Goal: Information Seeking & Learning: Learn about a topic

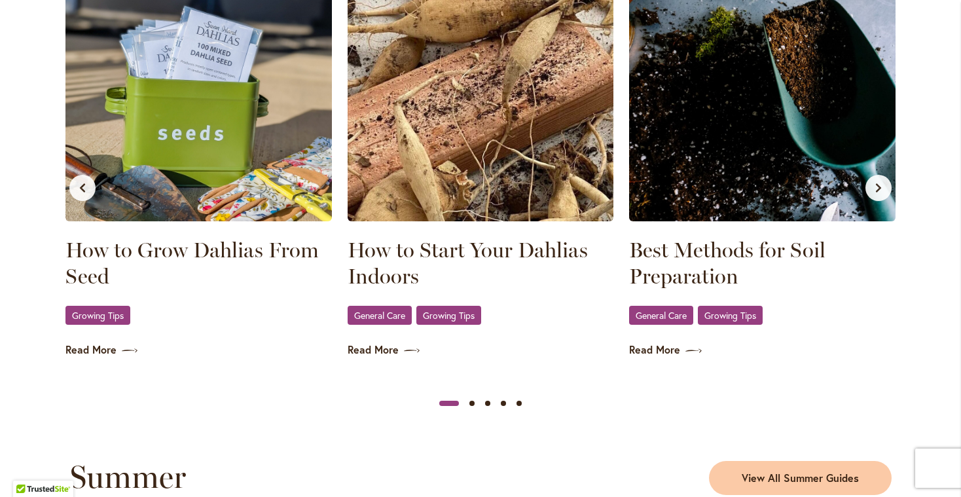
click at [868, 190] on button "Next slide" at bounding box center [878, 188] width 26 height 26
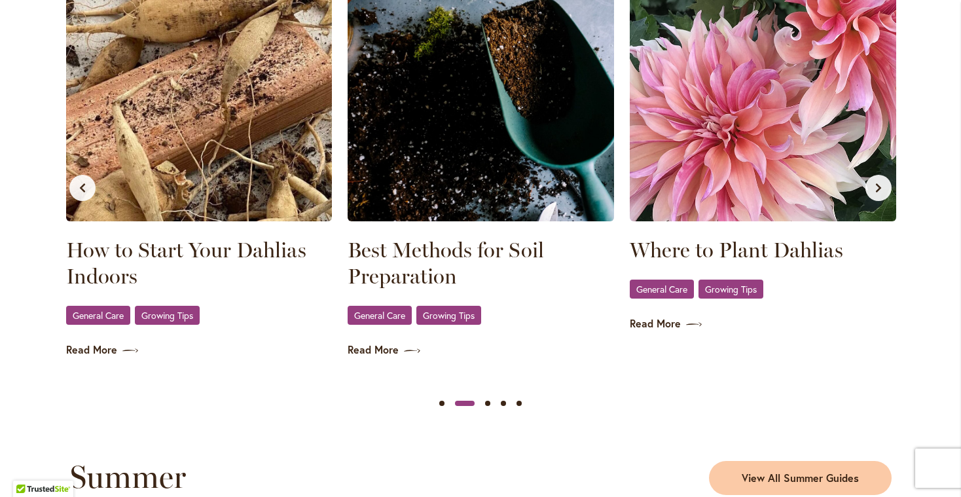
click at [868, 190] on button "Next slide" at bounding box center [878, 188] width 26 height 26
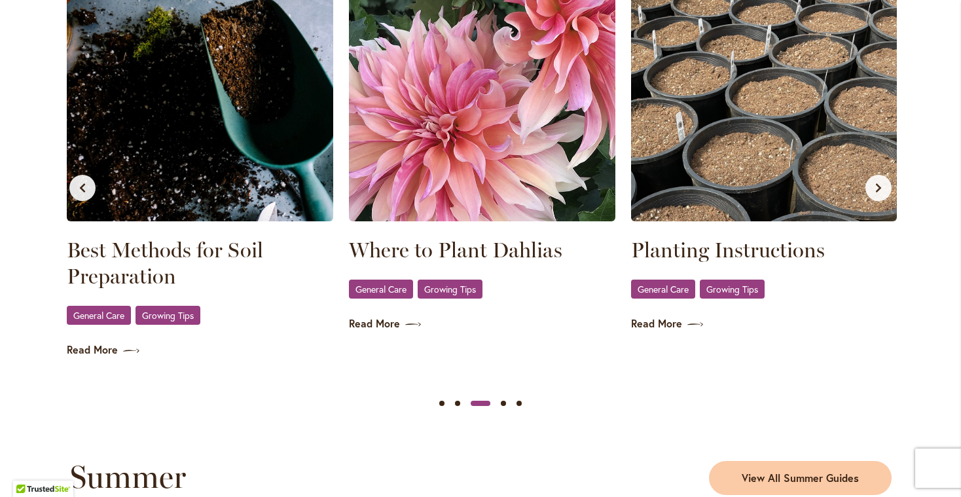
scroll to position [0, 564]
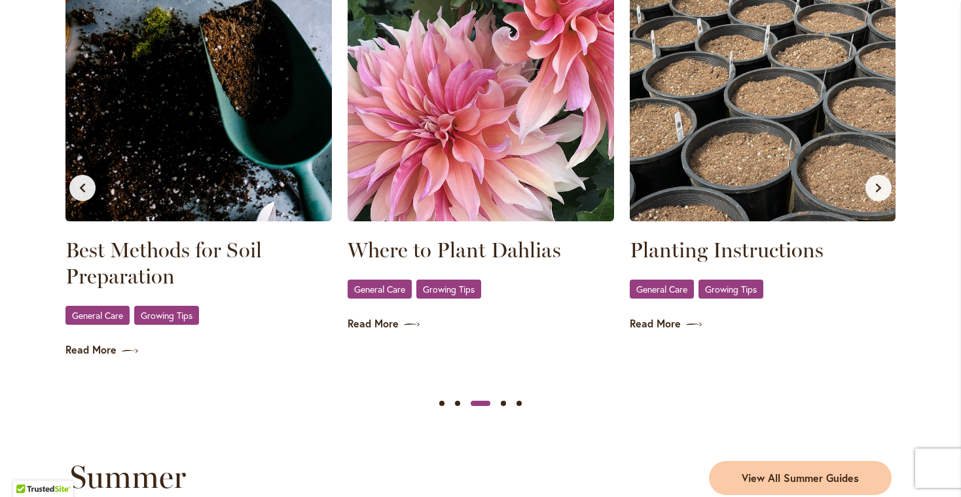
click at [787, 163] on img at bounding box center [763, 106] width 266 height 229
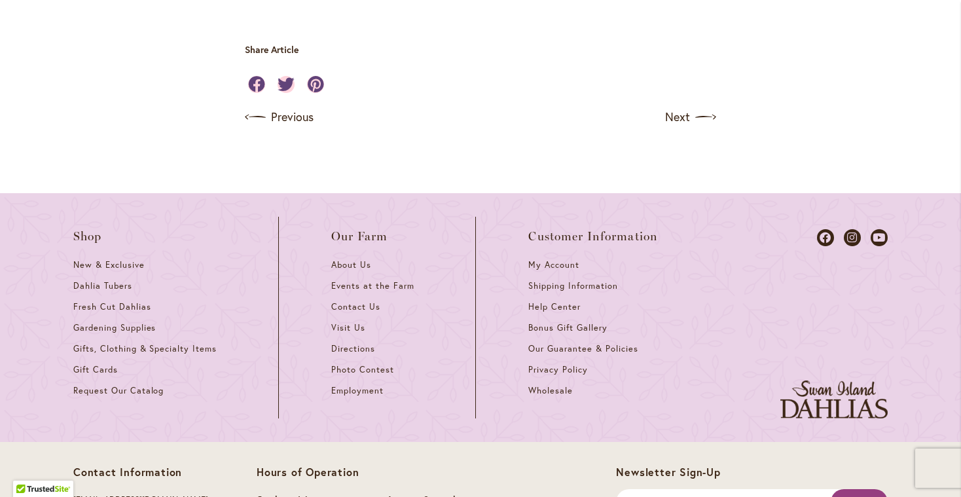
scroll to position [4231, 0]
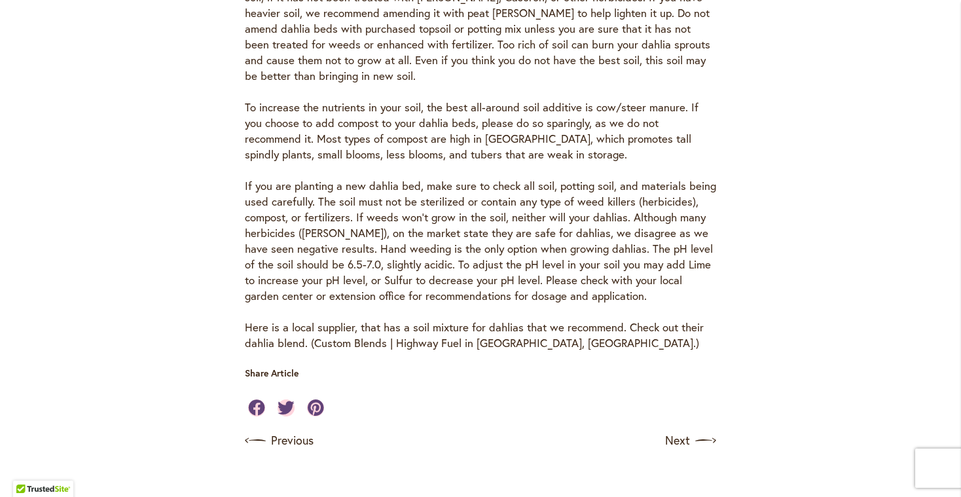
scroll to position [520, 0]
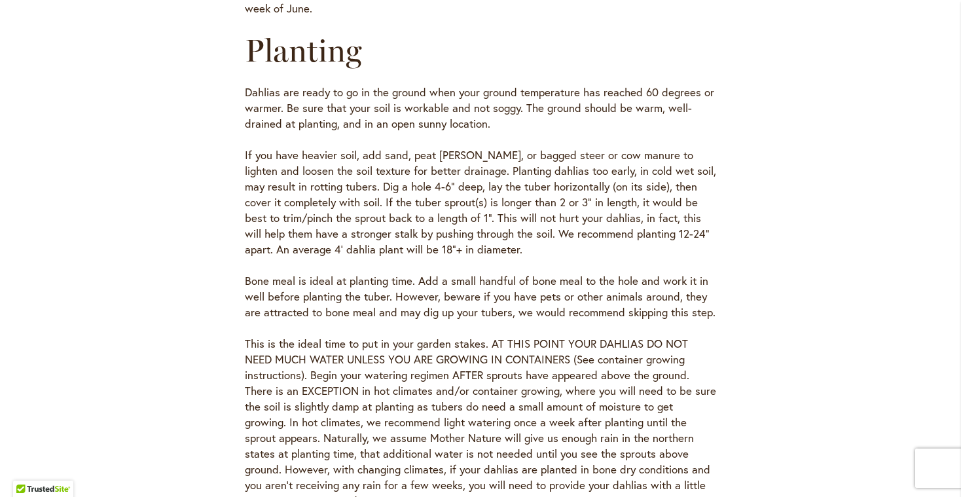
scroll to position [621, 0]
